Goal: Information Seeking & Learning: Learn about a topic

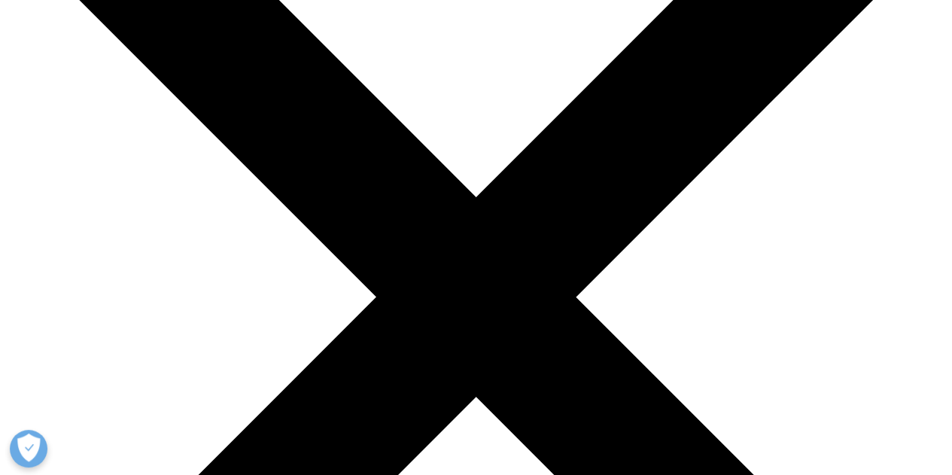
scroll to position [226, 0]
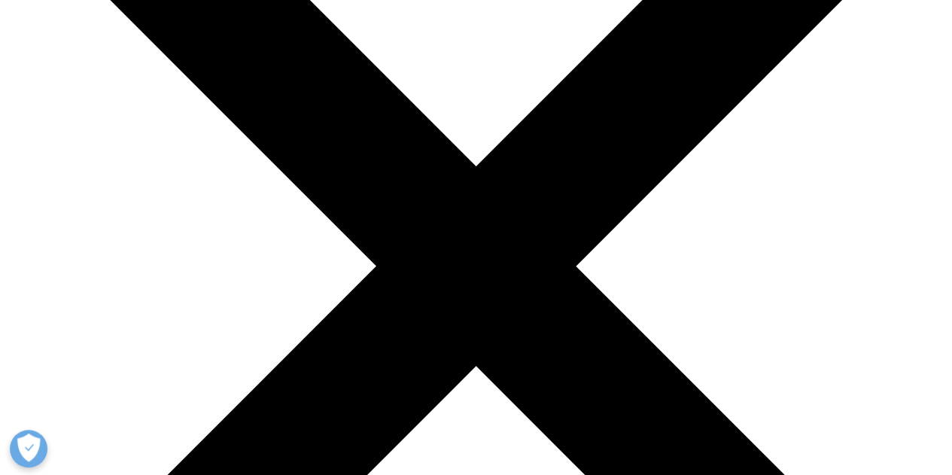
drag, startPoint x: 312, startPoint y: 196, endPoint x: 404, endPoint y: 245, distance: 103.6
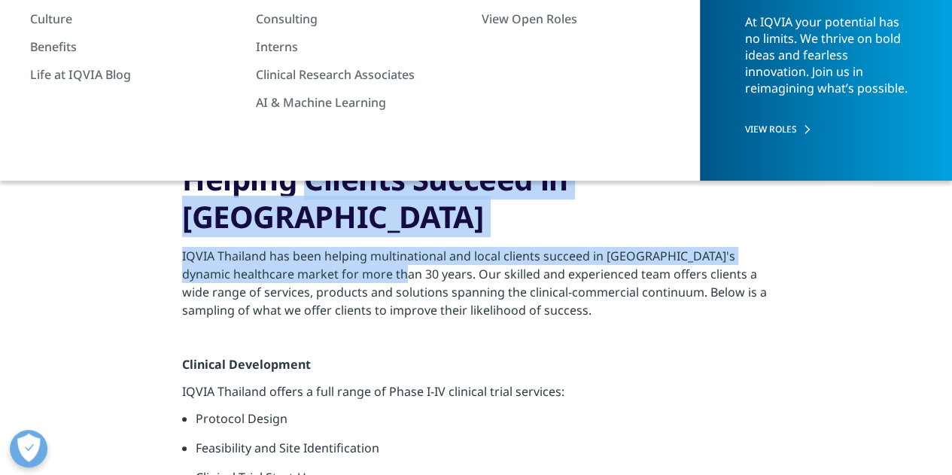
click at [404, 247] on p "IQVIA Thailand has been helping multinational and local clients succeed in [GEO…" at bounding box center [476, 287] width 588 height 81
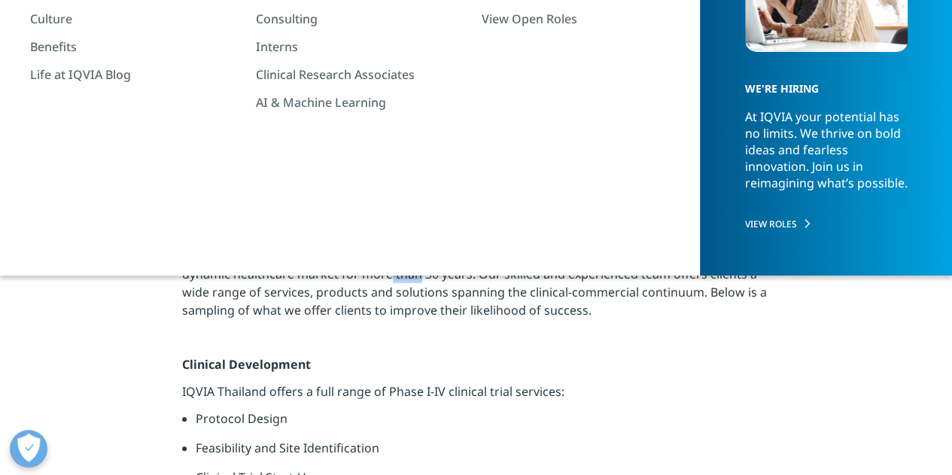
click at [404, 247] on p "IQVIA Thailand has been helping multinational and local clients succeed in [GEO…" at bounding box center [476, 287] width 588 height 81
click at [437, 263] on p "IQVIA Thailand has been helping multinational and local clients succeed in [GEO…" at bounding box center [476, 287] width 588 height 81
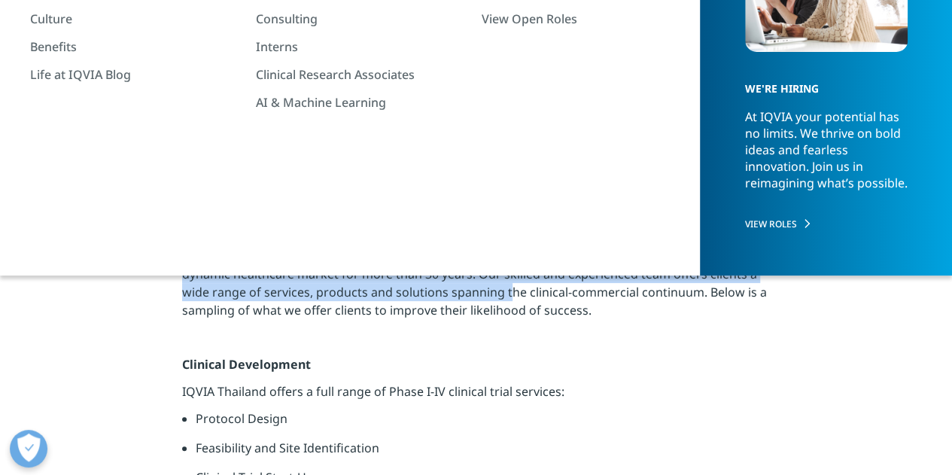
drag, startPoint x: 354, startPoint y: 178, endPoint x: 489, endPoint y: 255, distance: 155.7
click at [489, 255] on p "IQVIA Thailand has been helping multinational and local clients succeed in [GEO…" at bounding box center [476, 287] width 588 height 81
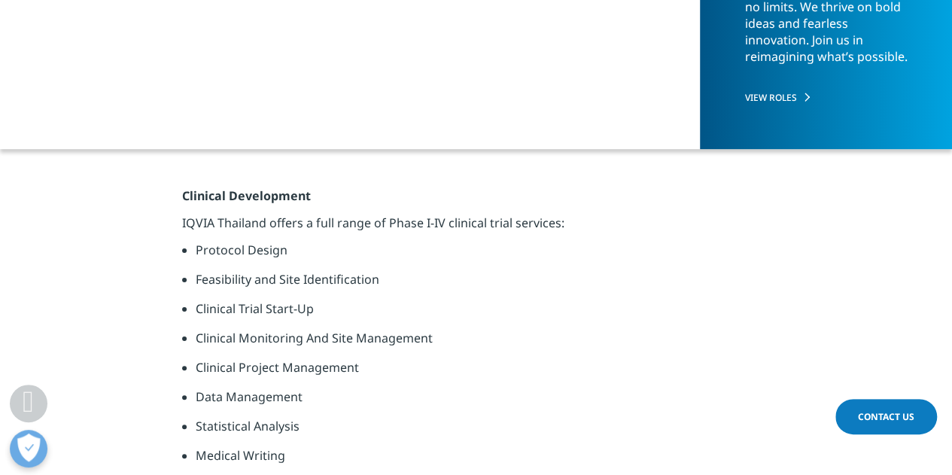
scroll to position [376, 0]
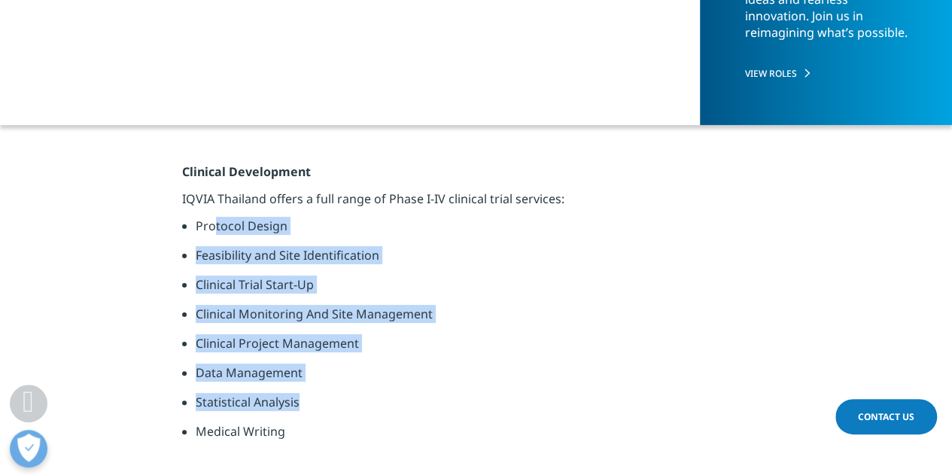
drag, startPoint x: 217, startPoint y: 185, endPoint x: 395, endPoint y: 366, distance: 254.3
click at [395, 366] on ul "Protocol Design Feasibility and Site Identification Clinical Trial Start-Up Cli…" at bounding box center [476, 334] width 588 height 235
click at [395, 393] on li "Statistical Analysis" at bounding box center [483, 407] width 574 height 29
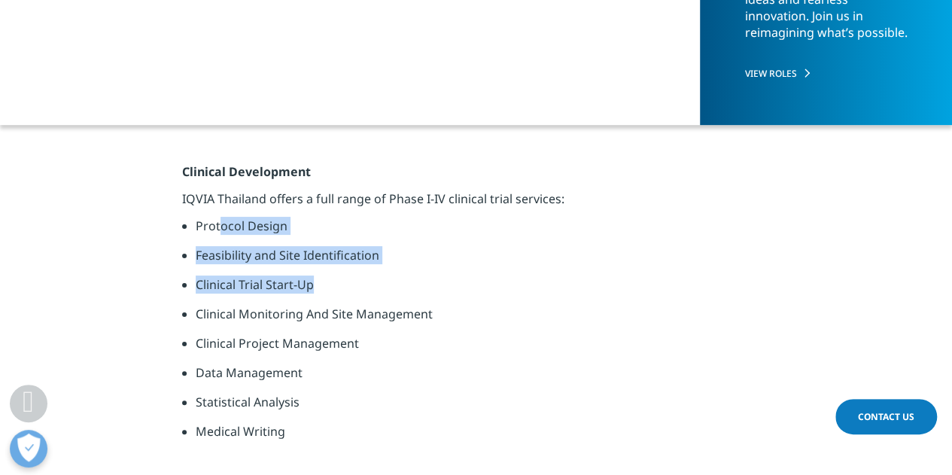
drag, startPoint x: 217, startPoint y: 184, endPoint x: 365, endPoint y: 271, distance: 172.0
click at [364, 271] on ul "Protocol Design Feasibility and Site Identification Clinical Trial Start-Up Cli…" at bounding box center [476, 334] width 588 height 235
click at [365, 305] on li "Clinical Monitoring And Site Management" at bounding box center [483, 319] width 574 height 29
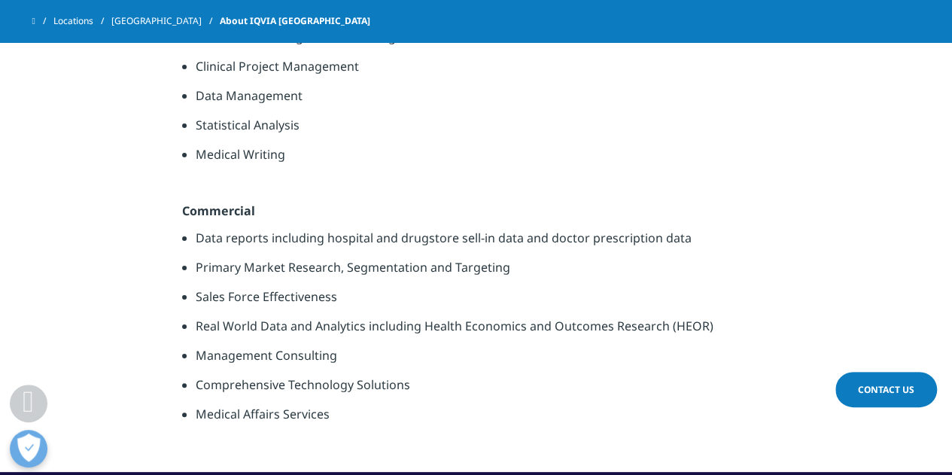
scroll to position [677, 0]
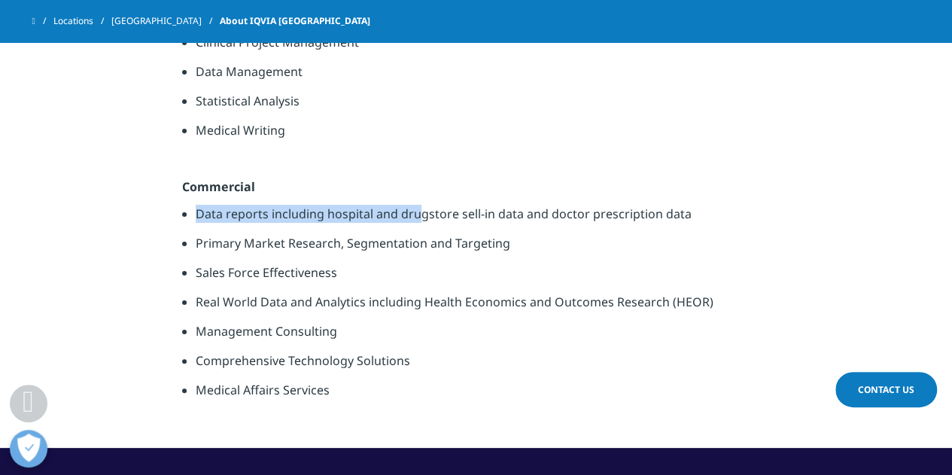
drag, startPoint x: 196, startPoint y: 177, endPoint x: 415, endPoint y: 180, distance: 219.7
click at [415, 205] on li "Data reports including hospital and drugstore sell-in data and doctor prescript…" at bounding box center [483, 219] width 574 height 29
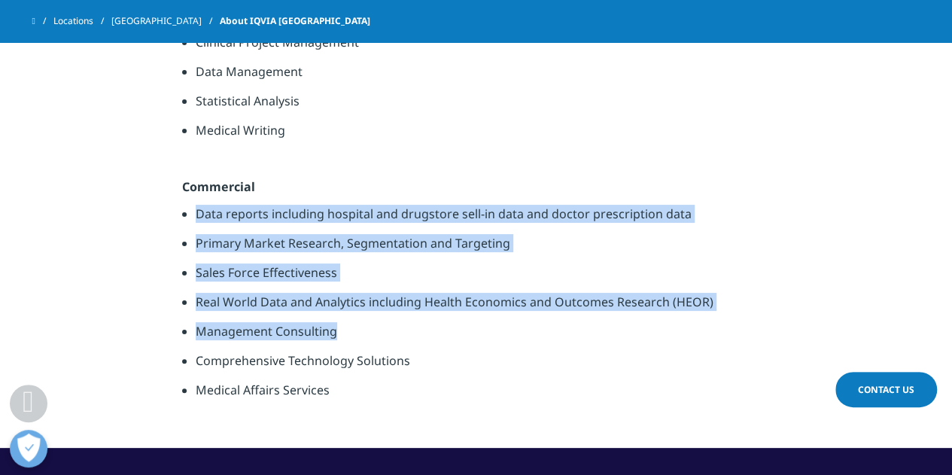
drag, startPoint x: 186, startPoint y: 172, endPoint x: 544, endPoint y: 295, distance: 378.5
click at [544, 295] on ul "Data reports including hospital and drugstore sell-in data and doctor prescript…" at bounding box center [476, 307] width 588 height 205
click at [544, 322] on li "Management Consulting" at bounding box center [483, 336] width 574 height 29
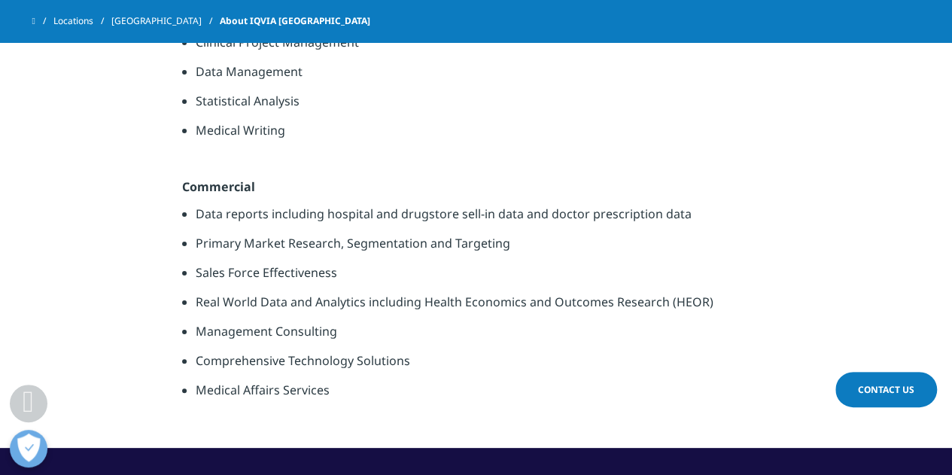
click at [468, 351] on li "Comprehensive Technology Solutions" at bounding box center [483, 365] width 574 height 29
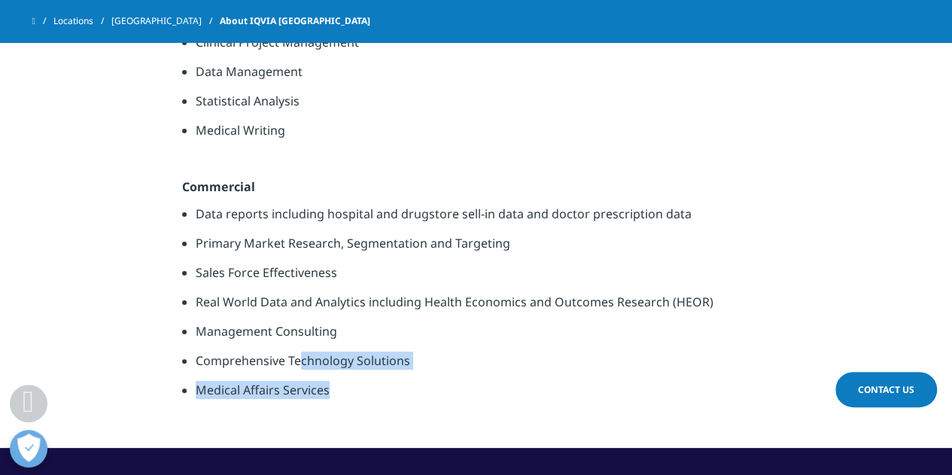
drag, startPoint x: 334, startPoint y: 359, endPoint x: 295, endPoint y: 315, distance: 58.6
click at [296, 317] on ul "Data reports including hospital and drugstore sell-in data and doctor prescript…" at bounding box center [476, 307] width 588 height 205
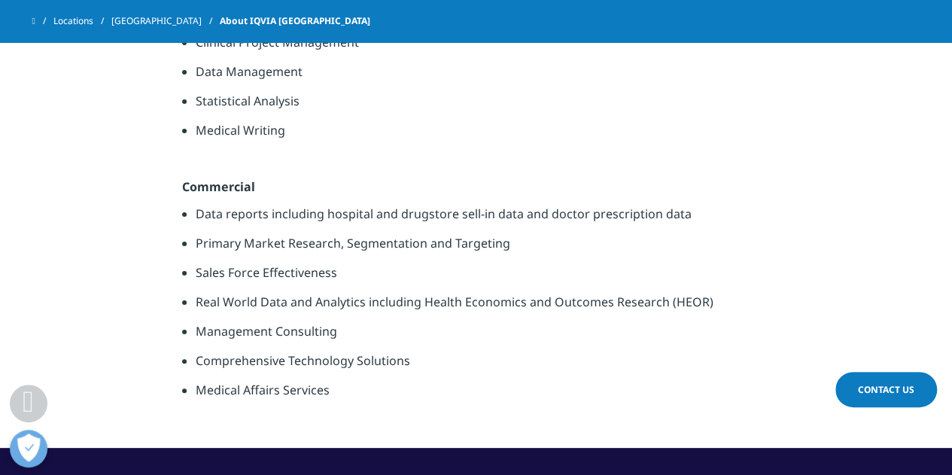
click at [295, 351] on li "Comprehensive Technology Solutions" at bounding box center [483, 365] width 574 height 29
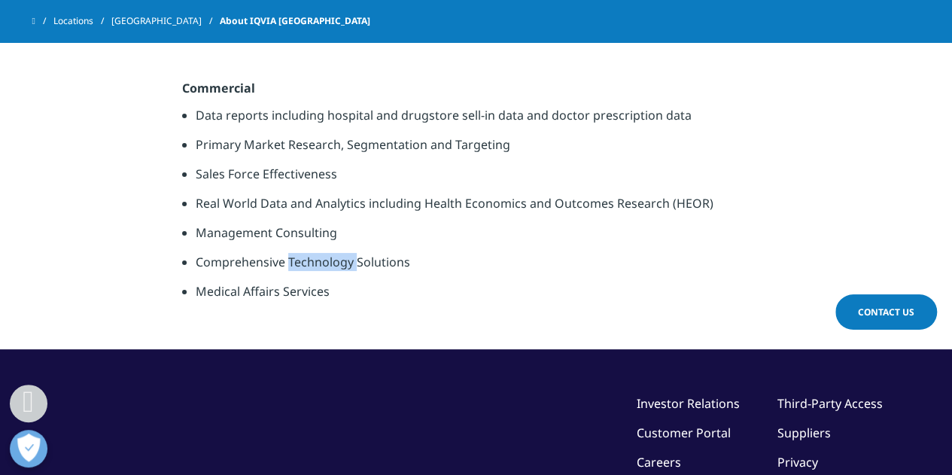
scroll to position [752, 0]
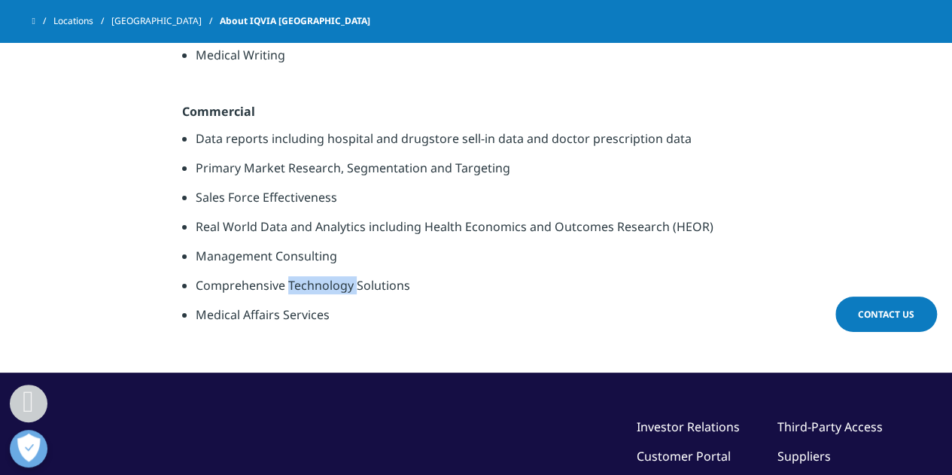
click at [345, 305] on li "Medical Affairs Services" at bounding box center [483, 319] width 574 height 29
drag, startPoint x: 330, startPoint y: 278, endPoint x: 295, endPoint y: 237, distance: 53.9
click at [296, 238] on ul "Data reports including hospital and drugstore sell-in data and doctor prescript…" at bounding box center [476, 231] width 588 height 205
click at [295, 247] on li "Management Consulting" at bounding box center [483, 261] width 574 height 29
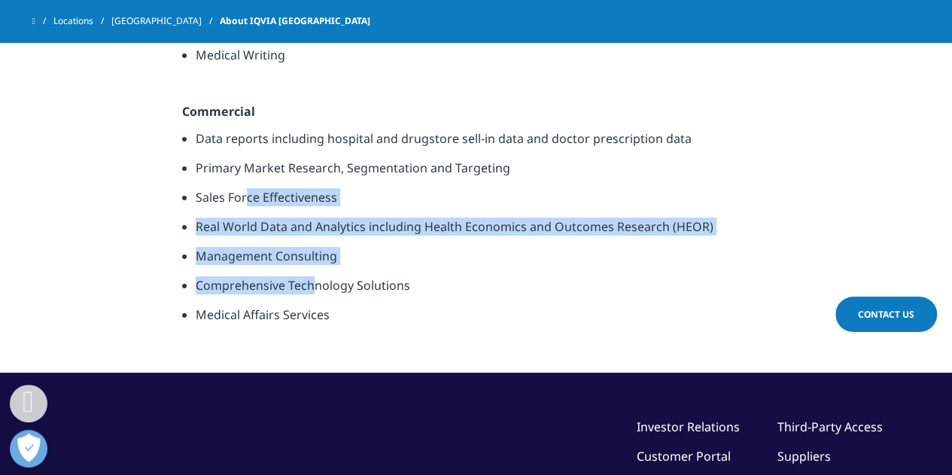
drag, startPoint x: 245, startPoint y: 164, endPoint x: 314, endPoint y: 262, distance: 120.3
click at [314, 262] on ul "Data reports including hospital and drugstore sell-in data and doctor prescript…" at bounding box center [476, 231] width 588 height 205
click at [314, 276] on li "Comprehensive Technology Solutions" at bounding box center [483, 290] width 574 height 29
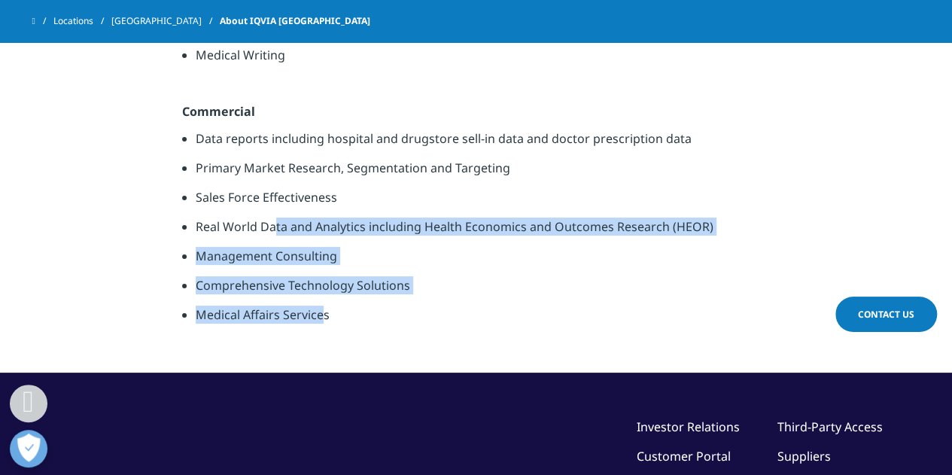
drag, startPoint x: 324, startPoint y: 279, endPoint x: 274, endPoint y: 202, distance: 91.8
click at [275, 204] on ul "Data reports including hospital and drugstore sell-in data and doctor prescript…" at bounding box center [476, 231] width 588 height 205
click at [274, 217] on li "Real World Data and Analytics including Health Economics and Outcomes Research …" at bounding box center [483, 231] width 574 height 29
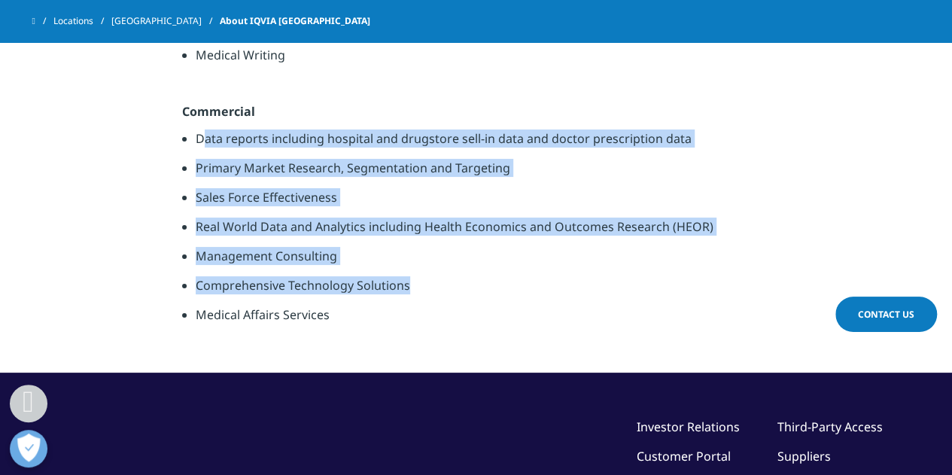
drag, startPoint x: 200, startPoint y: 100, endPoint x: 418, endPoint y: 252, distance: 265.3
click at [418, 252] on ul "Data reports including hospital and drugstore sell-in data and doctor prescript…" at bounding box center [476, 231] width 588 height 205
click at [418, 276] on li "Comprehensive Technology Solutions" at bounding box center [483, 290] width 574 height 29
drag, startPoint x: 193, startPoint y: 99, endPoint x: 409, endPoint y: 290, distance: 288.9
click at [409, 290] on ul "Data reports including hospital and drugstore sell-in data and doctor prescript…" at bounding box center [476, 231] width 588 height 205
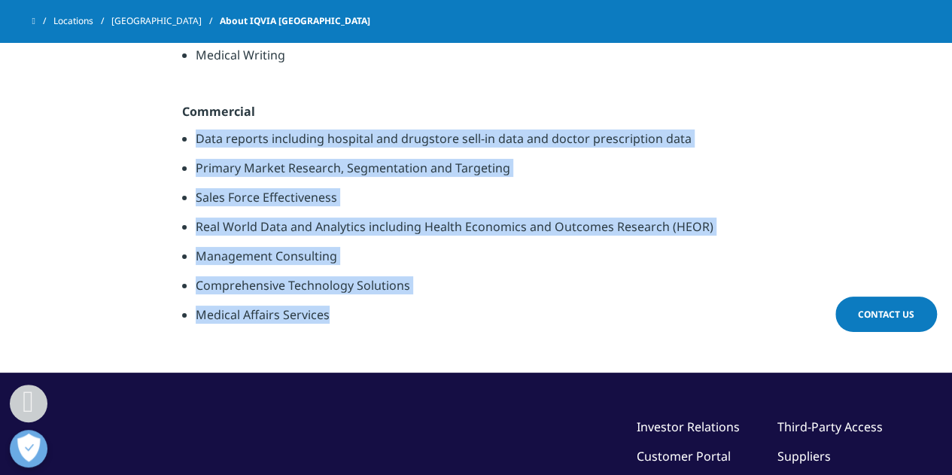
click at [409, 305] on li "Medical Affairs Services" at bounding box center [483, 319] width 574 height 29
drag, startPoint x: 421, startPoint y: 287, endPoint x: 195, endPoint y: 115, distance: 284.1
click at [195, 129] on ul "Data reports including hospital and drugstore sell-in data and doctor prescript…" at bounding box center [476, 231] width 588 height 205
click at [196, 129] on li "Data reports including hospital and drugstore sell-in data and doctor prescript…" at bounding box center [483, 143] width 574 height 29
drag, startPoint x: 198, startPoint y: 106, endPoint x: 463, endPoint y: 285, distance: 319.7
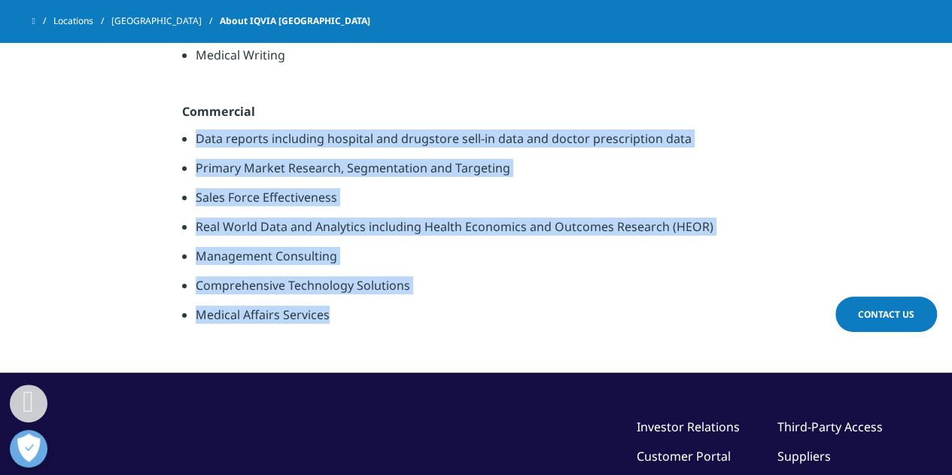
click at [463, 285] on ul "Data reports including hospital and drugstore sell-in data and doctor prescript…" at bounding box center [476, 231] width 588 height 205
click at [463, 305] on li "Medical Affairs Services" at bounding box center [483, 319] width 574 height 29
drag, startPoint x: 445, startPoint y: 287, endPoint x: 196, endPoint y: 102, distance: 310.4
click at [196, 129] on ul "Data reports including hospital and drugstore sell-in data and doctor prescript…" at bounding box center [476, 231] width 588 height 205
click at [196, 129] on li "Data reports including hospital and drugstore sell-in data and doctor prescript…" at bounding box center [483, 143] width 574 height 29
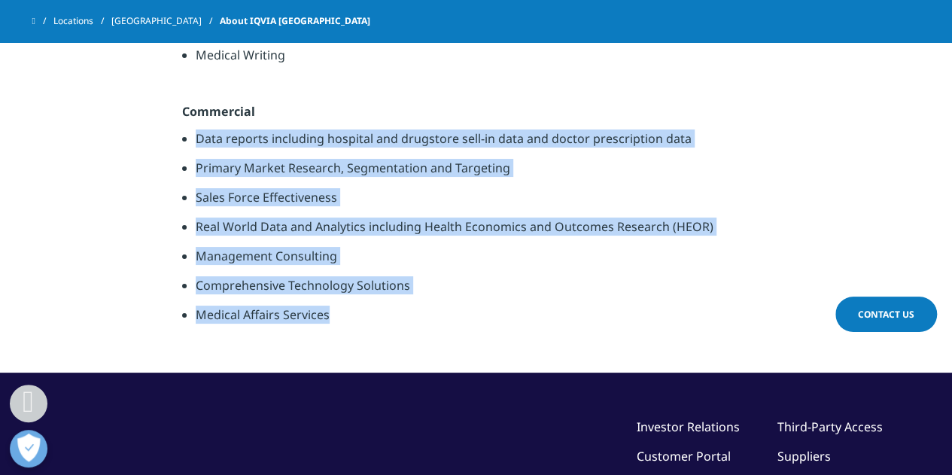
drag, startPoint x: 194, startPoint y: 98, endPoint x: 450, endPoint y: 290, distance: 319.7
click at [450, 290] on ul "Data reports including hospital and drugstore sell-in data and doctor prescript…" at bounding box center [476, 231] width 588 height 205
click at [445, 305] on li "Medical Affairs Services" at bounding box center [483, 319] width 574 height 29
click at [436, 305] on li "Medical Affairs Services" at bounding box center [483, 319] width 574 height 29
drag, startPoint x: 421, startPoint y: 283, endPoint x: 197, endPoint y: 93, distance: 293.6
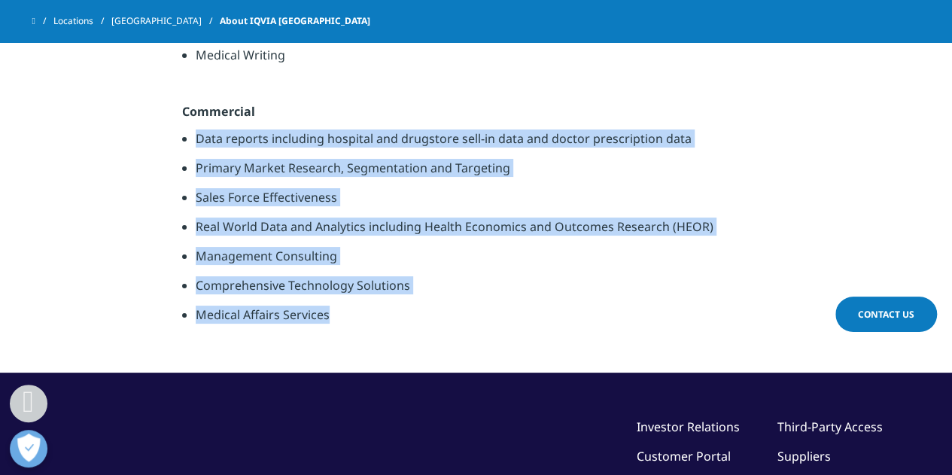
click at [197, 129] on ul "Data reports including hospital and drugstore sell-in data and doctor prescript…" at bounding box center [476, 231] width 588 height 205
click at [197, 129] on li "Data reports including hospital and drugstore sell-in data and doctor prescript…" at bounding box center [483, 143] width 574 height 29
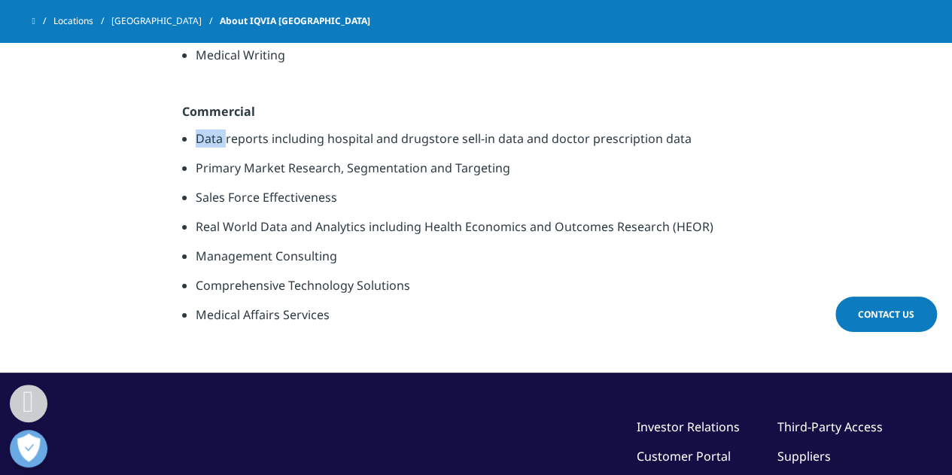
click at [197, 129] on li "Data reports including hospital and drugstore sell-in data and doctor prescript…" at bounding box center [483, 143] width 574 height 29
click at [196, 129] on li "Data reports including hospital and drugstore sell-in data and doctor prescript…" at bounding box center [483, 143] width 574 height 29
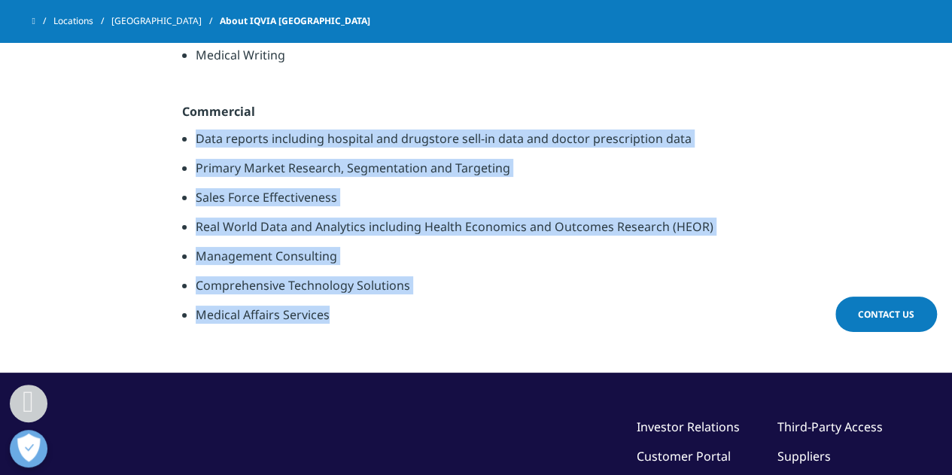
drag, startPoint x: 196, startPoint y: 97, endPoint x: 384, endPoint y: 281, distance: 262.3
click at [384, 281] on ul "Data reports including hospital and drugstore sell-in data and doctor prescript…" at bounding box center [476, 231] width 588 height 205
click at [384, 305] on li "Medical Affairs Services" at bounding box center [483, 319] width 574 height 29
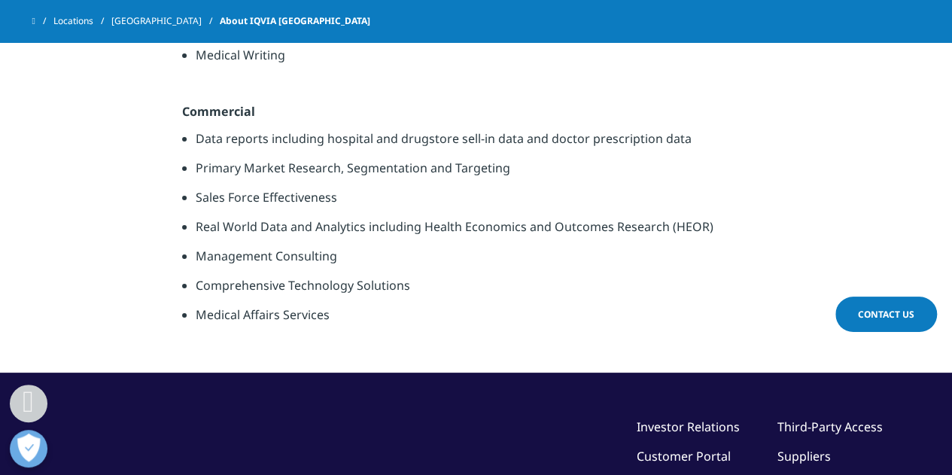
click at [384, 305] on li "Medical Affairs Services" at bounding box center [483, 319] width 574 height 29
click at [380, 305] on li "Medical Affairs Services" at bounding box center [483, 319] width 574 height 29
